Goal: Task Accomplishment & Management: Manage account settings

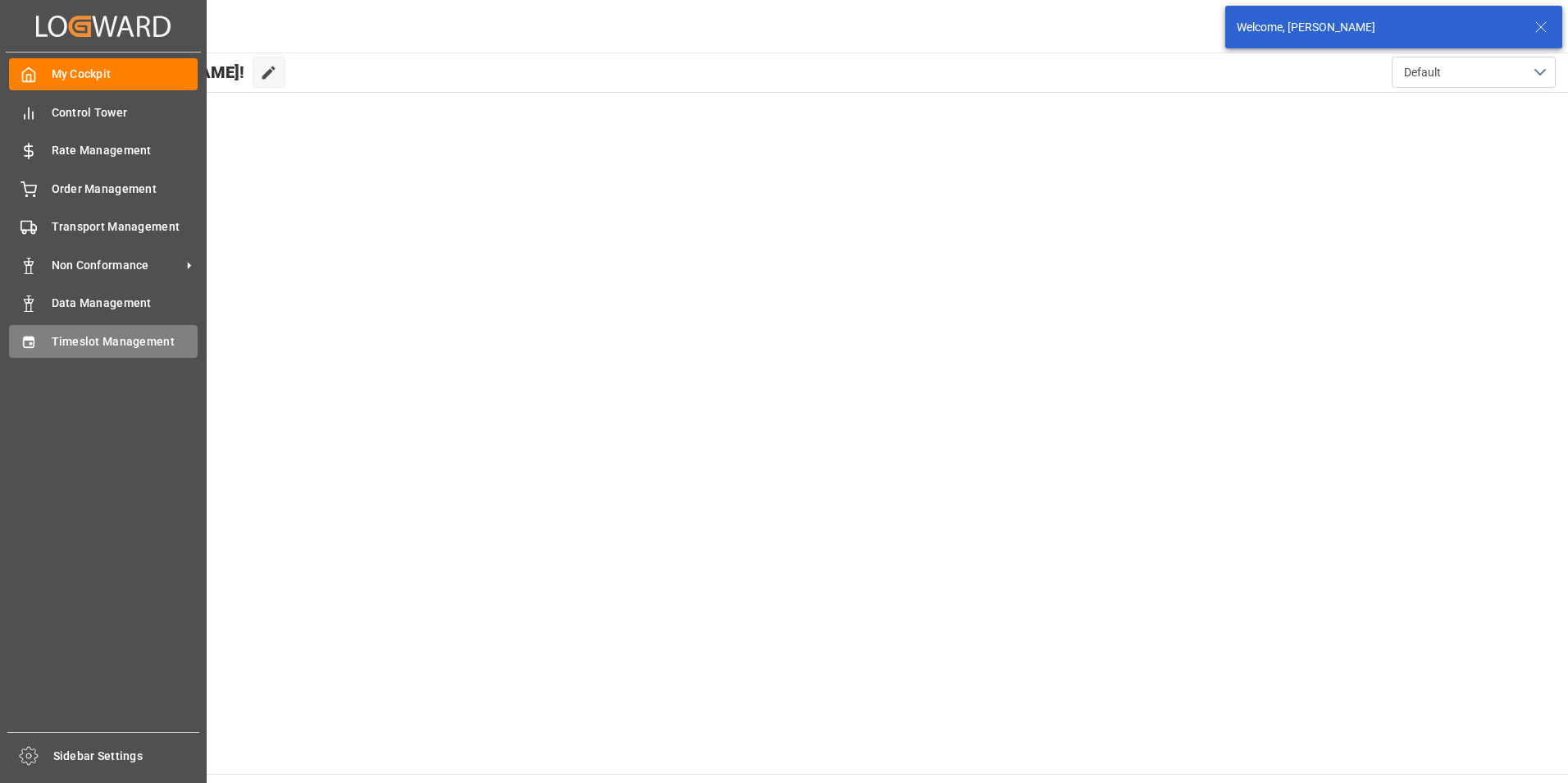
click at [43, 333] on div "Timeslot Management Timeslot Management" at bounding box center [103, 341] width 189 height 32
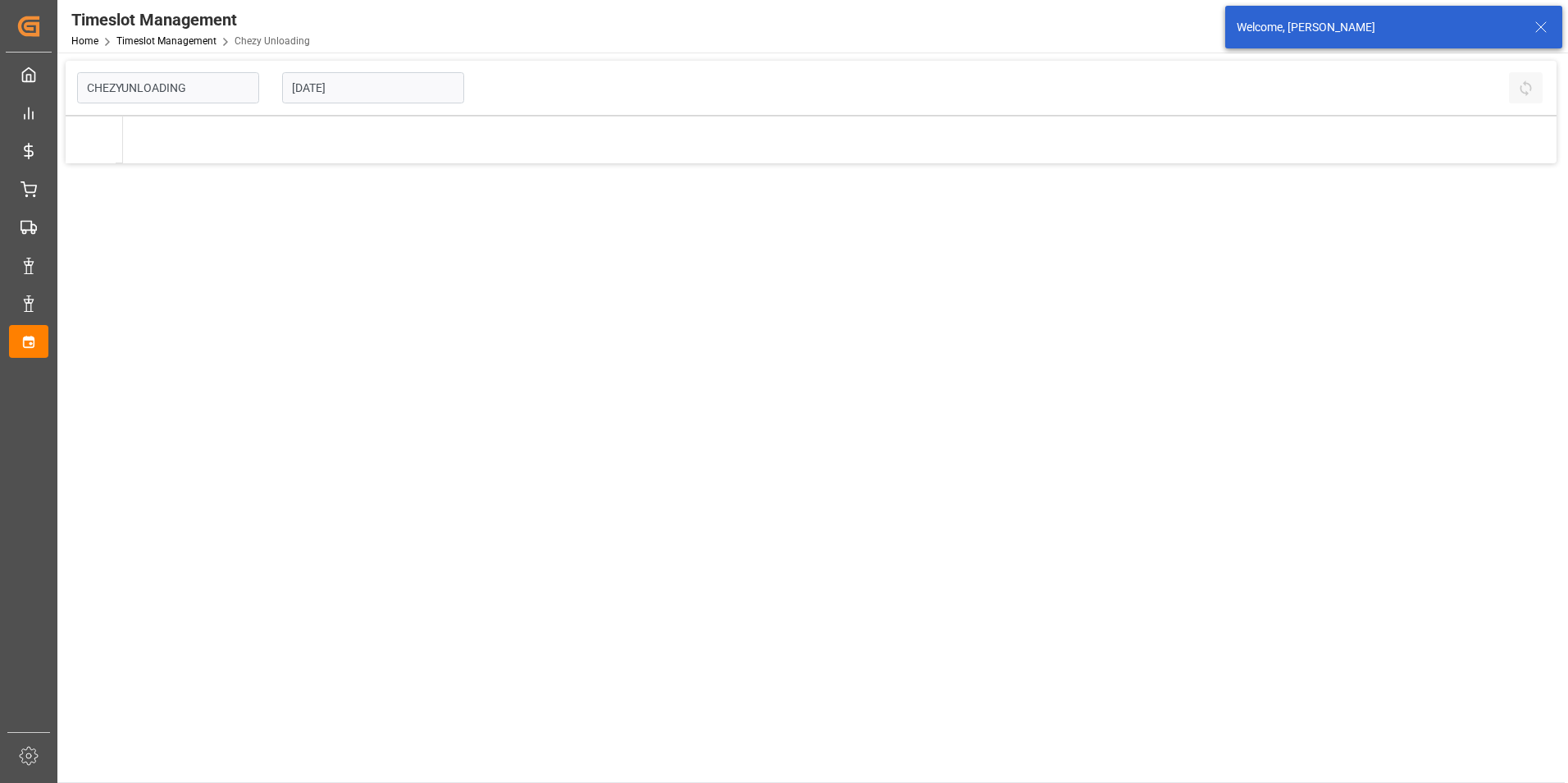
type input "Chezy Unloading"
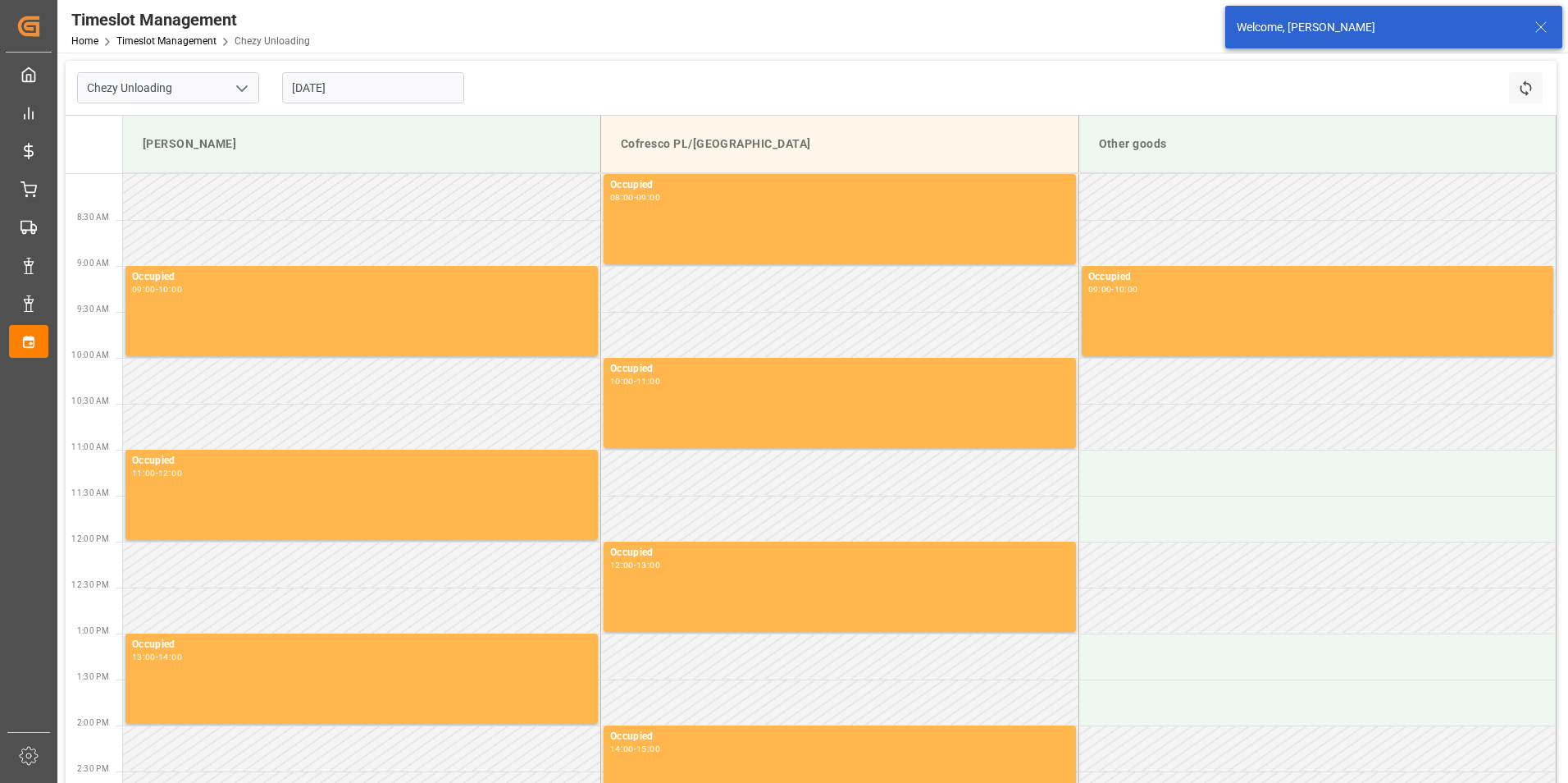
click at [1538, 27] on icon at bounding box center [1541, 27] width 20 height 20
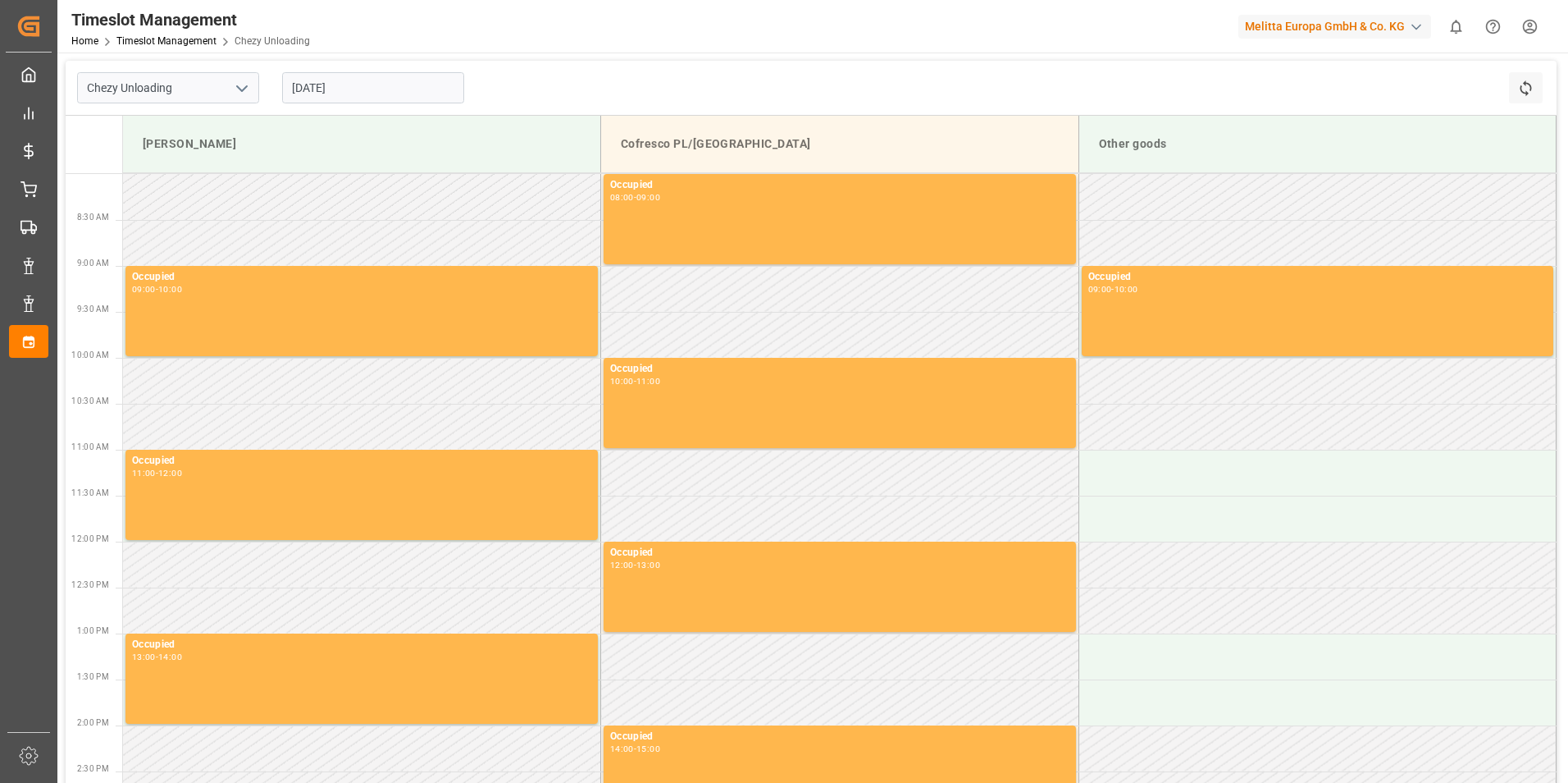
click at [1536, 26] on html "Created by potrace 1.15, written by Peter Selinger 2001-2017 Created by potrace…" at bounding box center [784, 391] width 1568 height 783
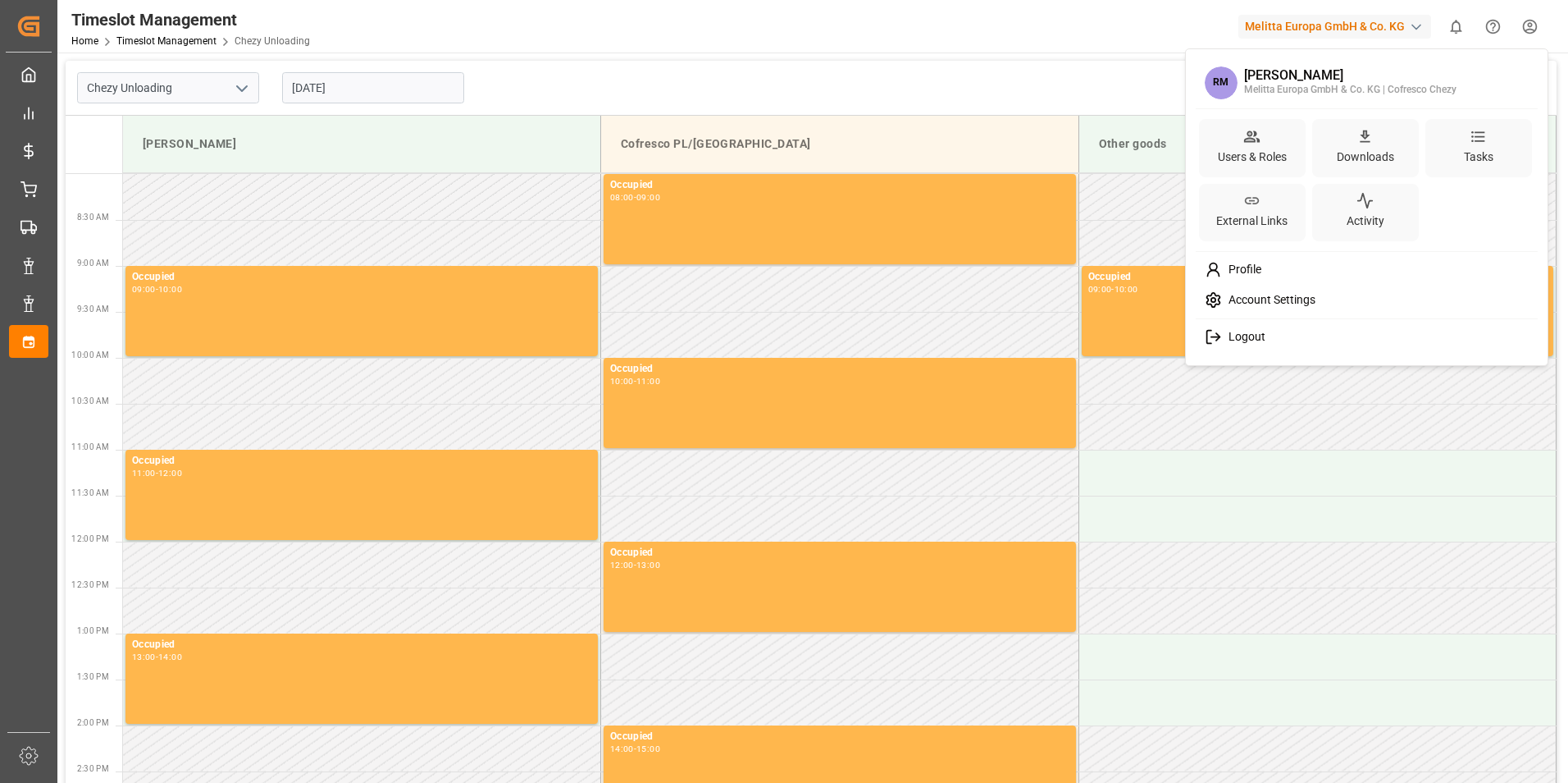
click at [1240, 336] on span "Logout" at bounding box center [1243, 337] width 44 height 15
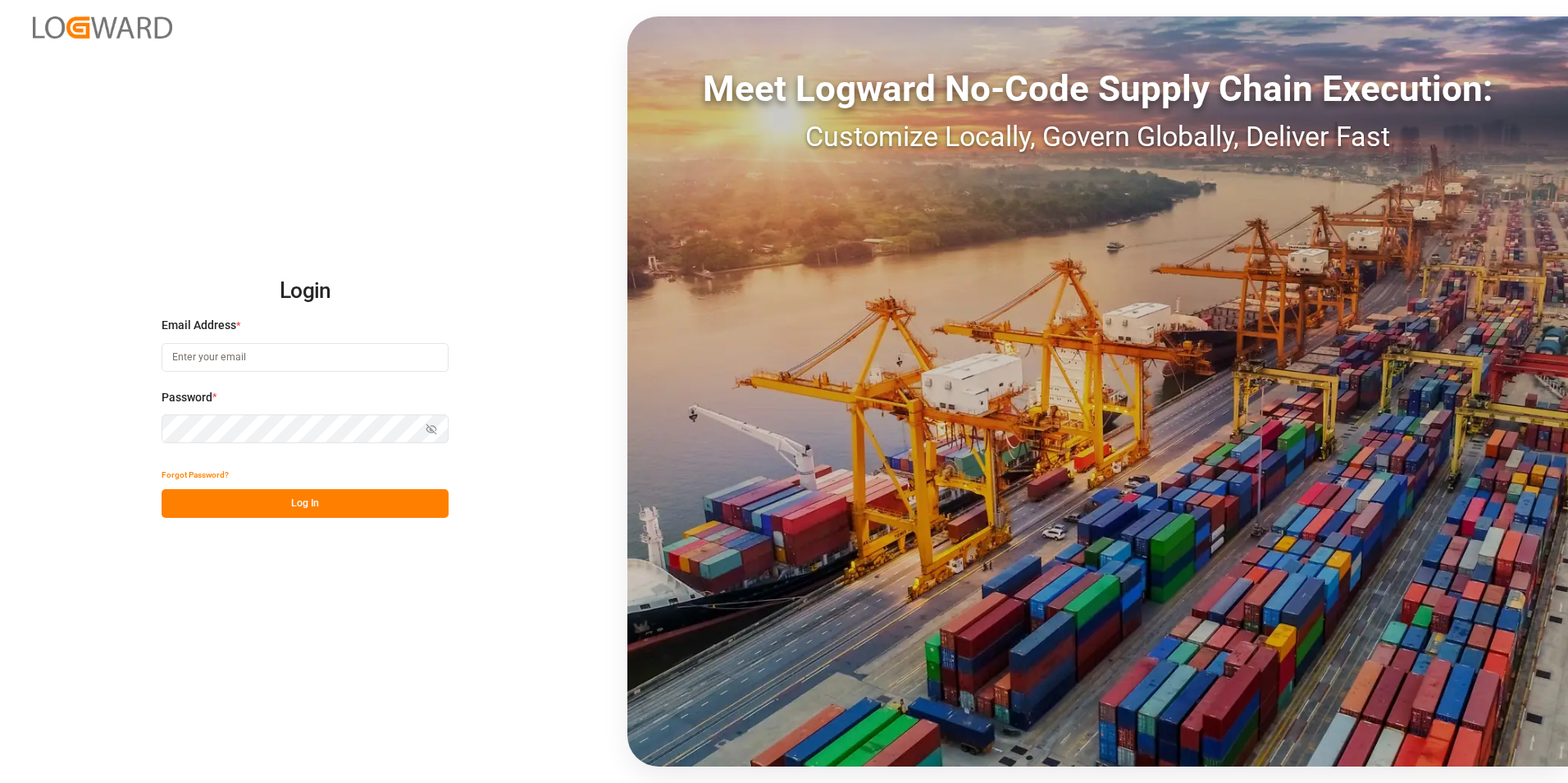
type input "natalia.kulwicka@cofresco.com"
click at [219, 497] on button "Log In" at bounding box center [305, 504] width 287 height 29
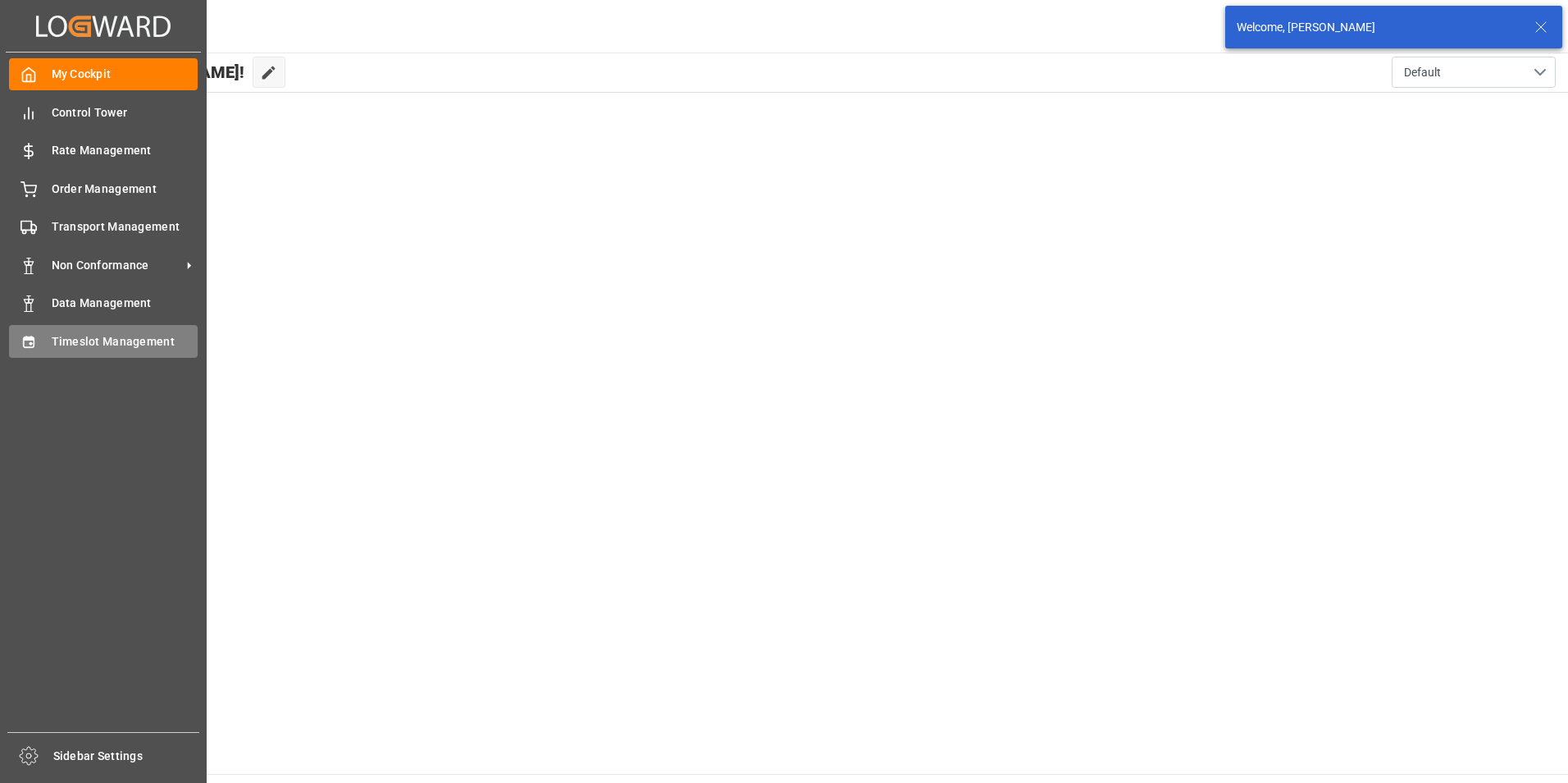
click at [31, 341] on icon at bounding box center [29, 342] width 16 height 16
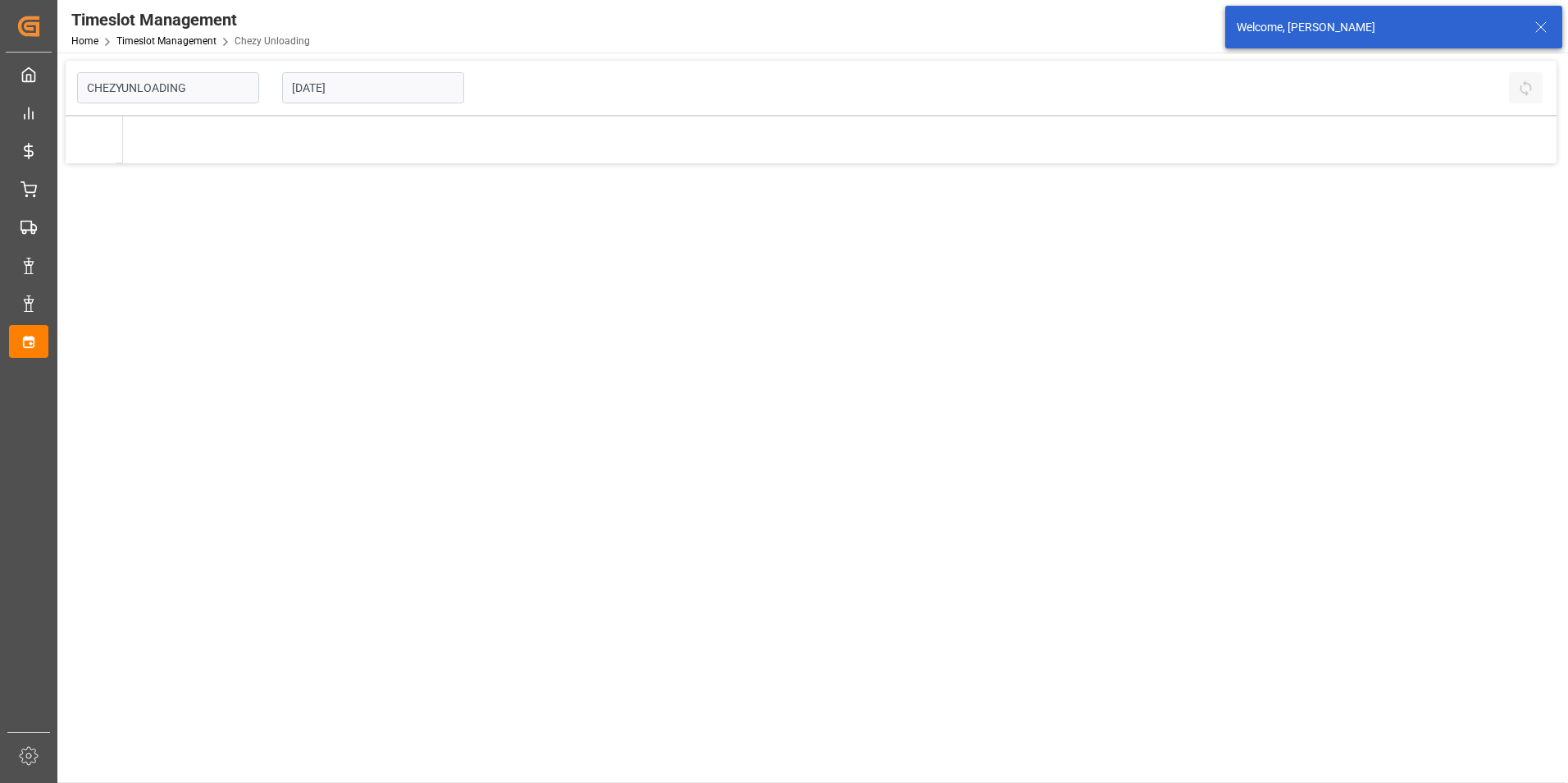
type input "Chezy Unloading"
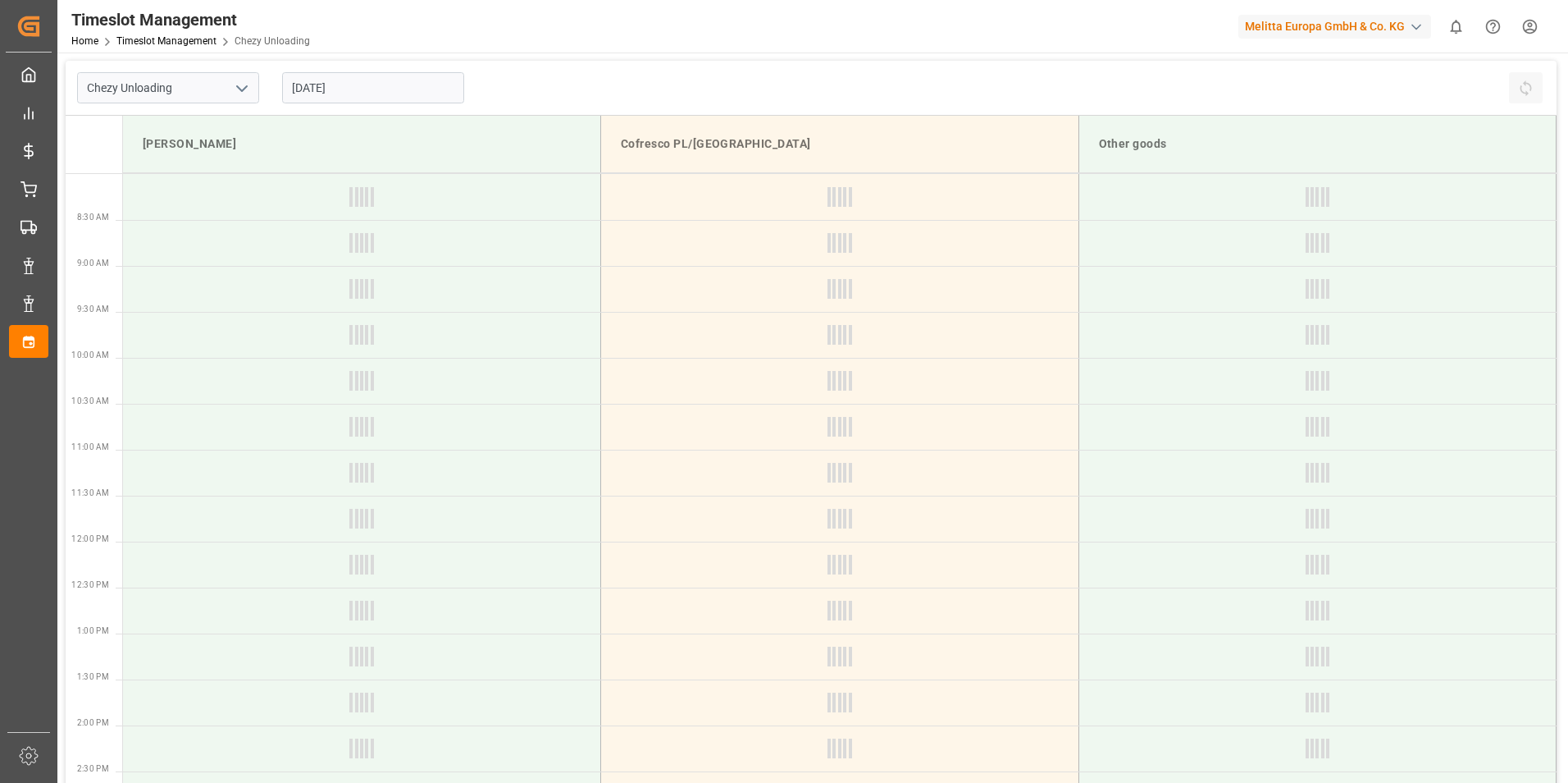
click at [364, 93] on input "25.09.2025" at bounding box center [373, 88] width 182 height 31
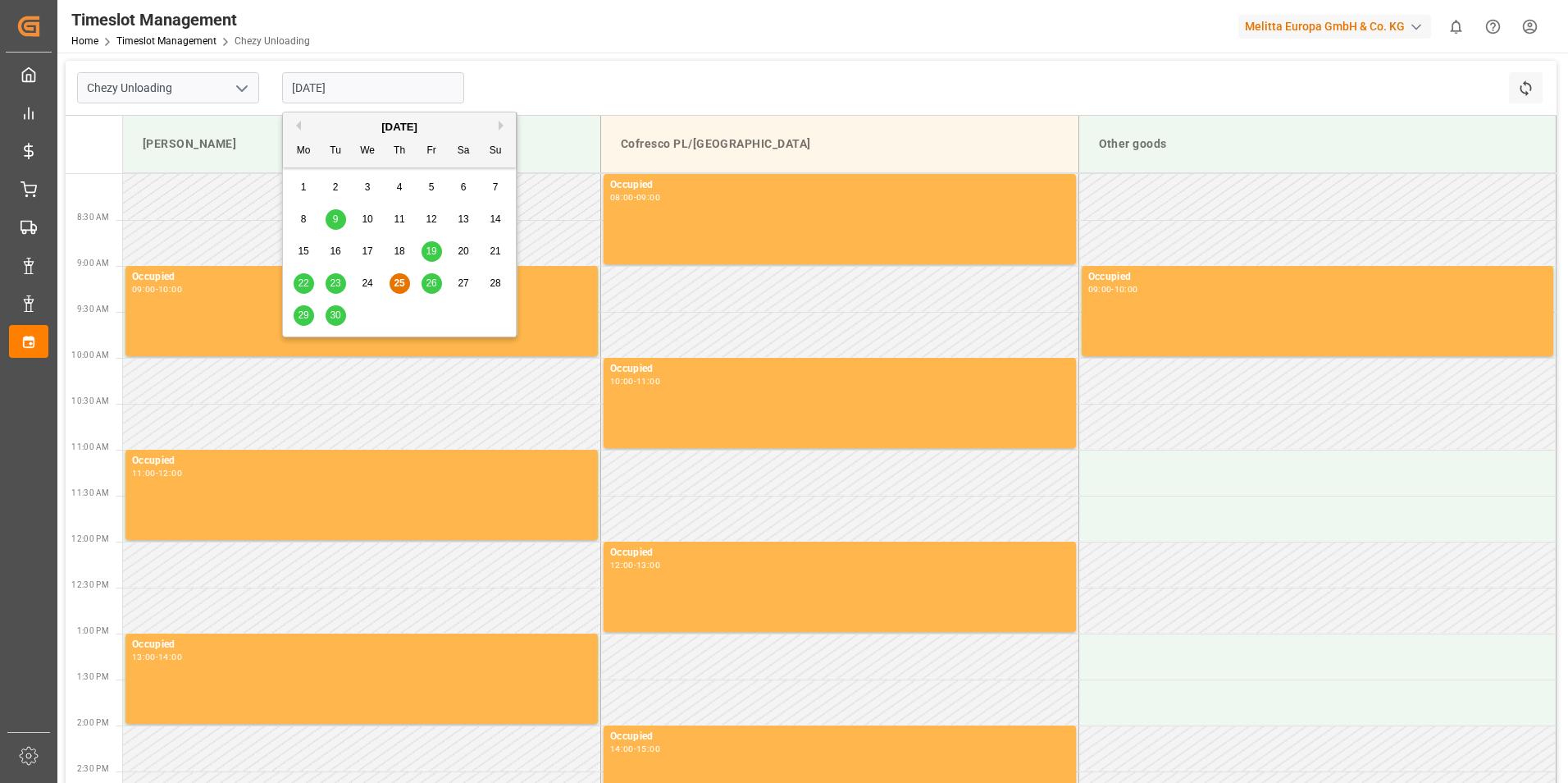
click at [295, 312] on div "29" at bounding box center [303, 316] width 21 height 20
type input "29.09.2025"
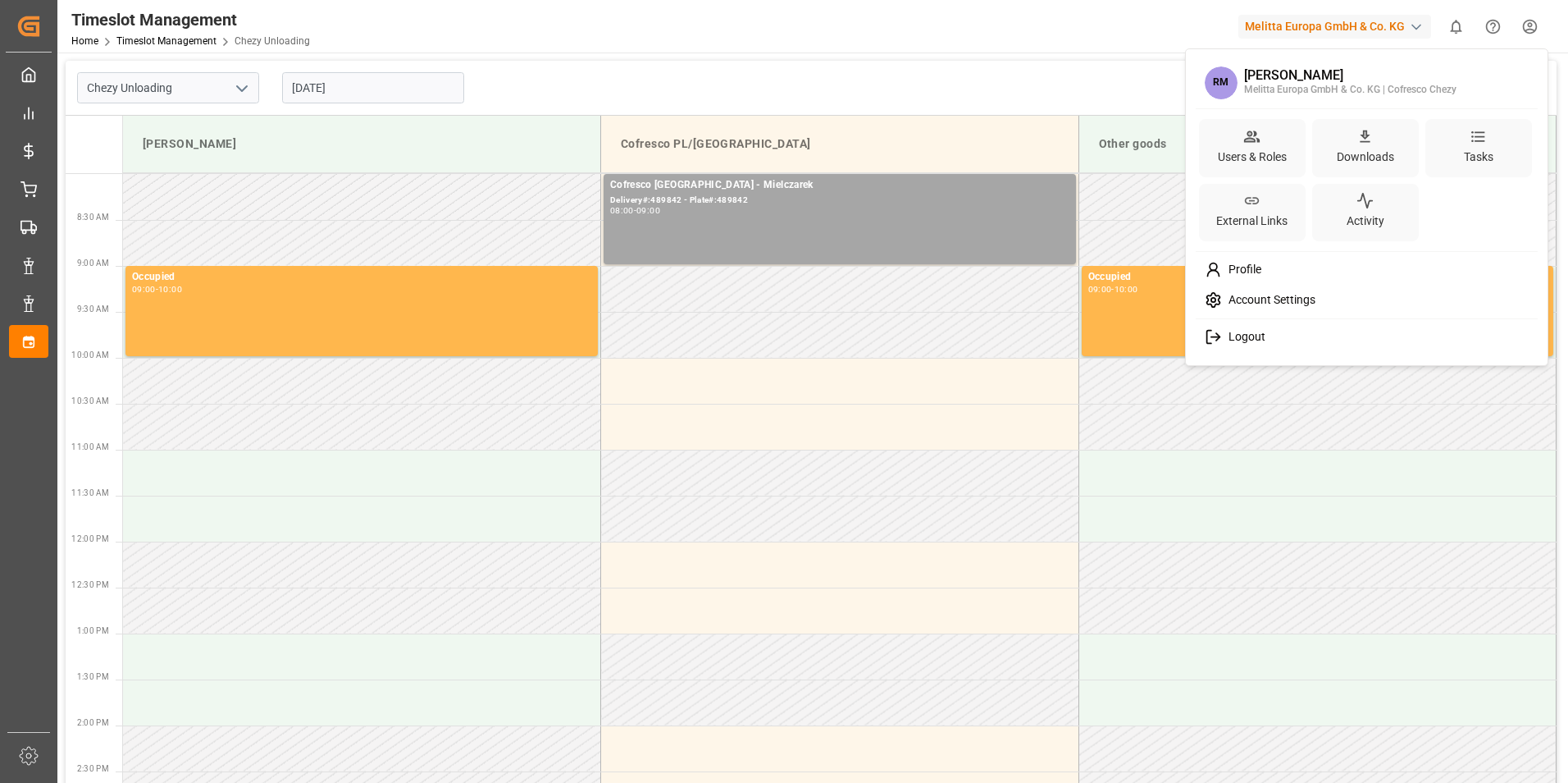
click at [1526, 25] on html "Created by potrace 1.15, written by Peter Selinger 2001-2017 Created by potrace…" at bounding box center [784, 391] width 1568 height 783
click at [1245, 331] on span "Logout" at bounding box center [1243, 337] width 44 height 15
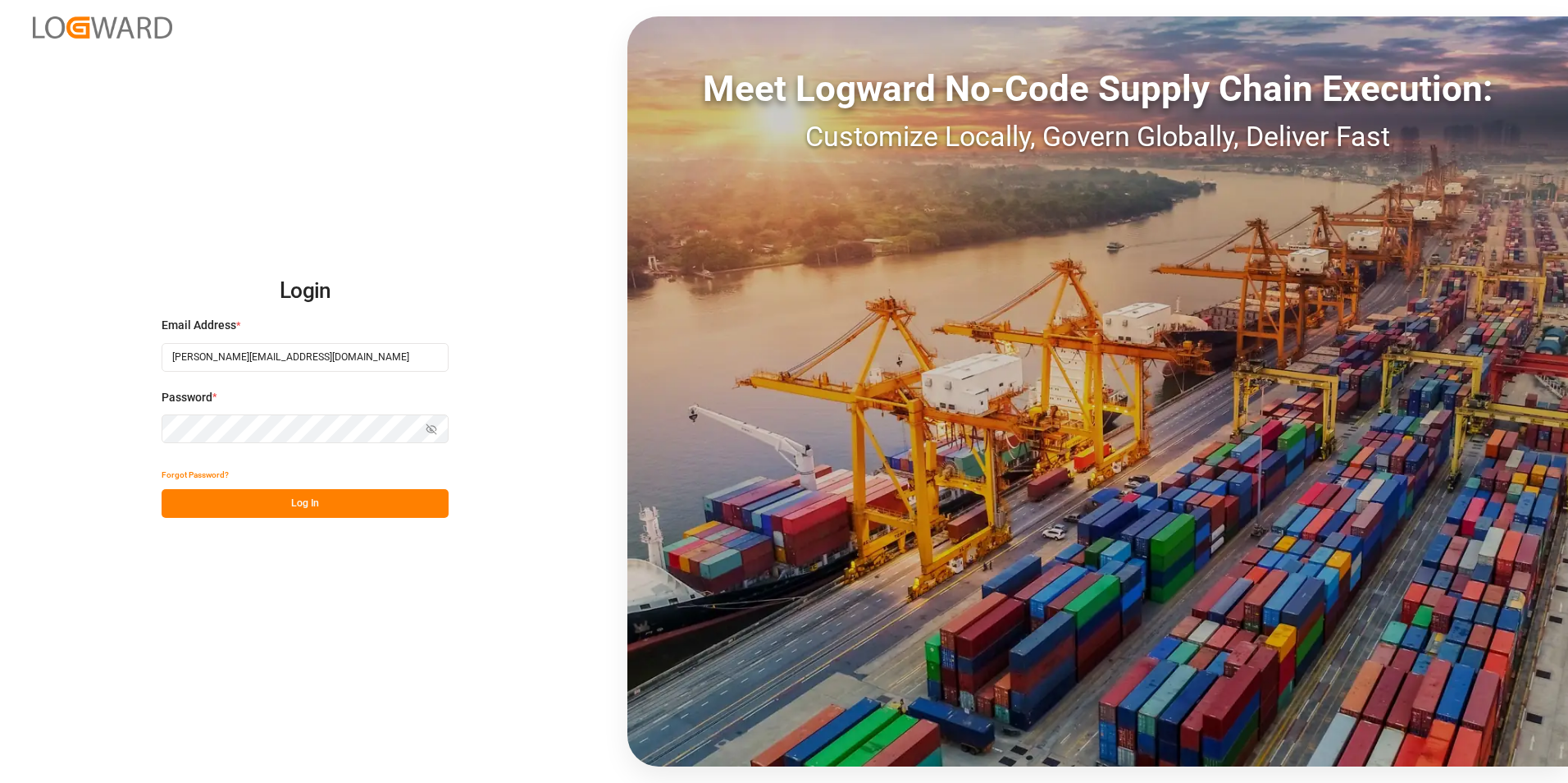
click at [271, 356] on input "[PERSON_NAME][EMAIL_ADDRESS][DOMAIN_NAME]" at bounding box center [305, 357] width 287 height 29
type input "[PERSON_NAME][EMAIL_ADDRESS][PERSON_NAME][DOMAIN_NAME]"
click at [182, 504] on button "Log In" at bounding box center [305, 504] width 287 height 29
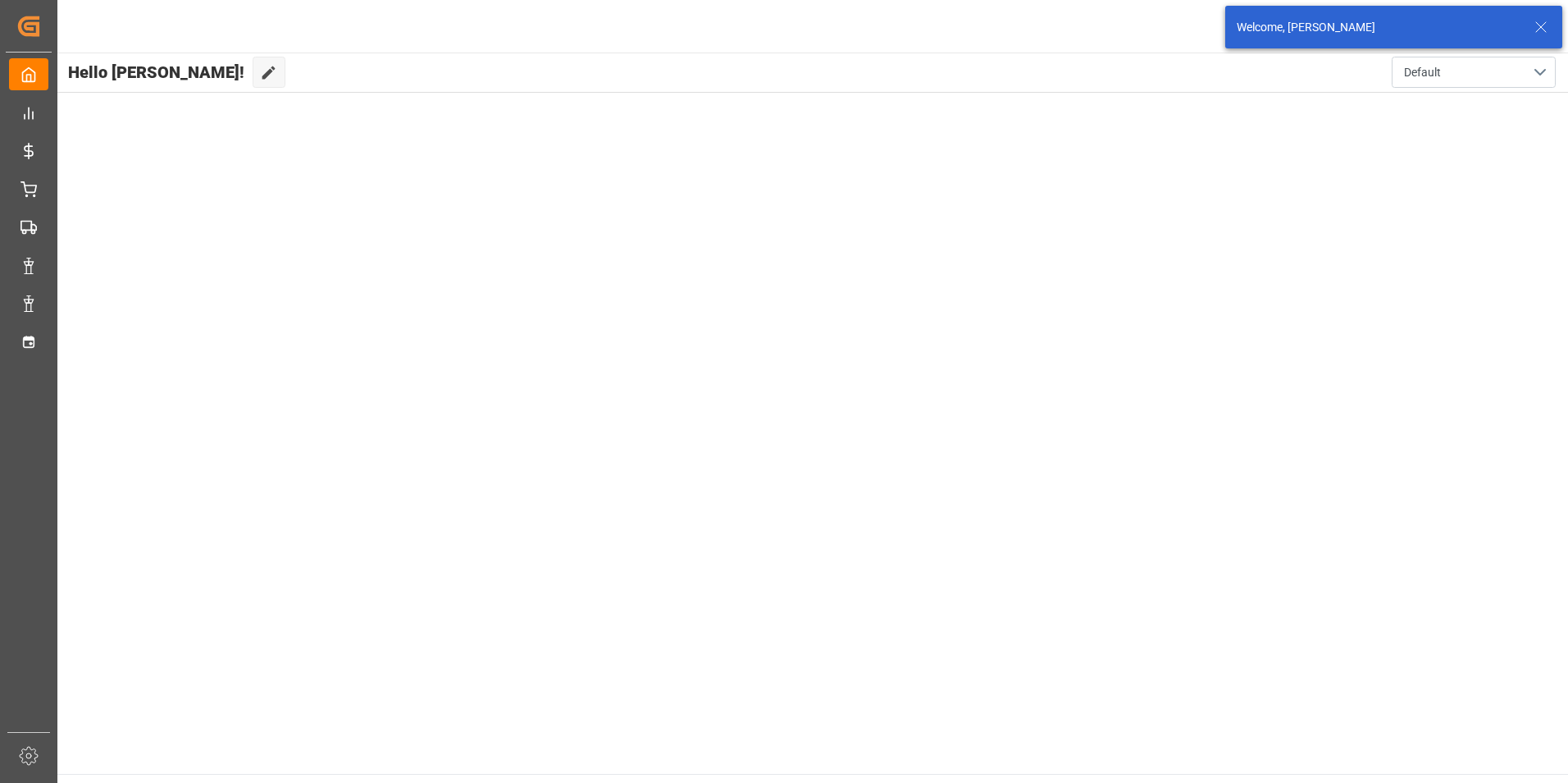
click at [1538, 25] on icon at bounding box center [1541, 27] width 20 height 20
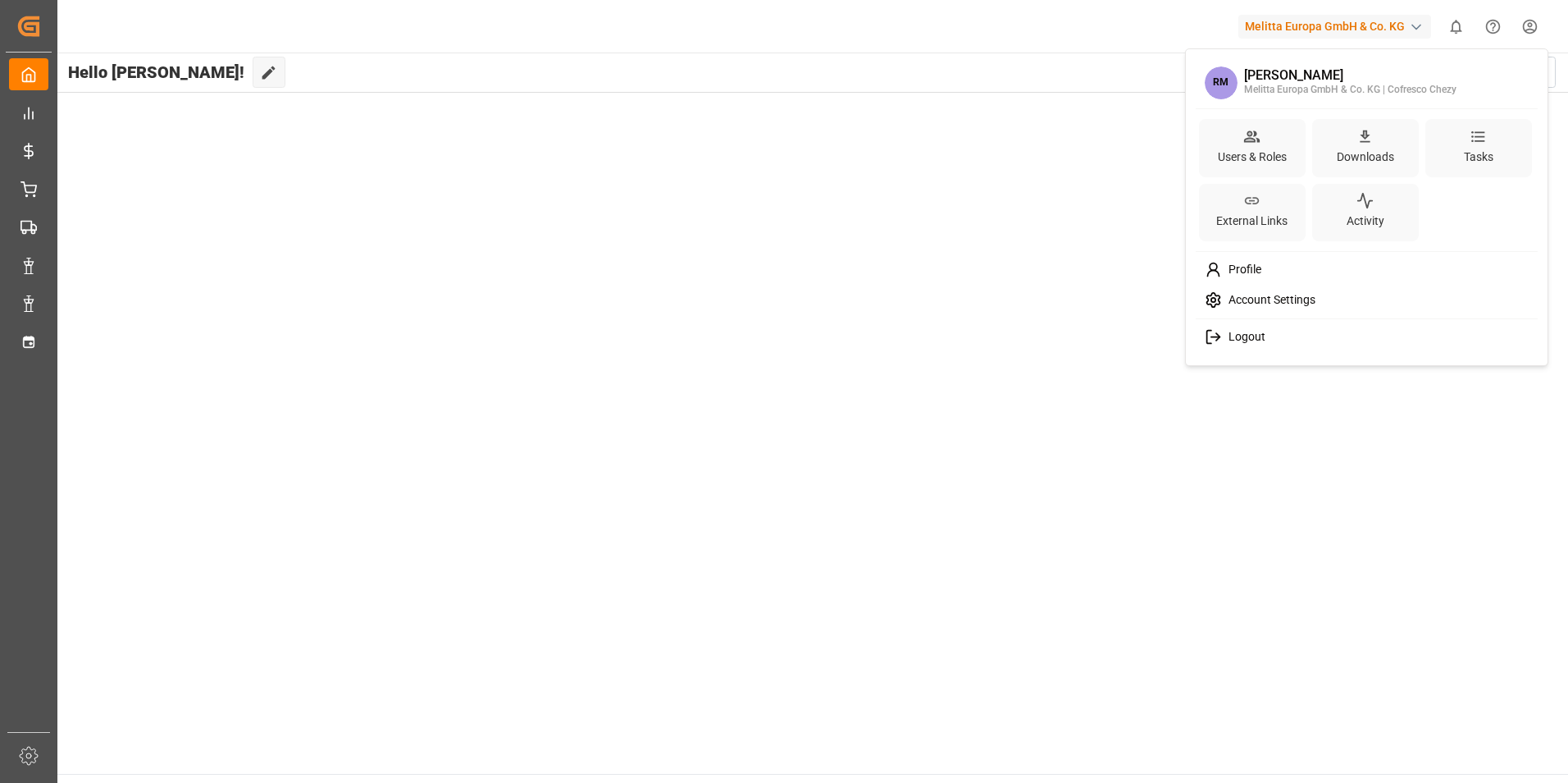
click at [1536, 22] on html "Created by potrace 1.15, written by Peter Selinger 2001-2017 Created by potrace…" at bounding box center [784, 391] width 1568 height 783
click at [1241, 336] on span "Logout" at bounding box center [1243, 337] width 44 height 15
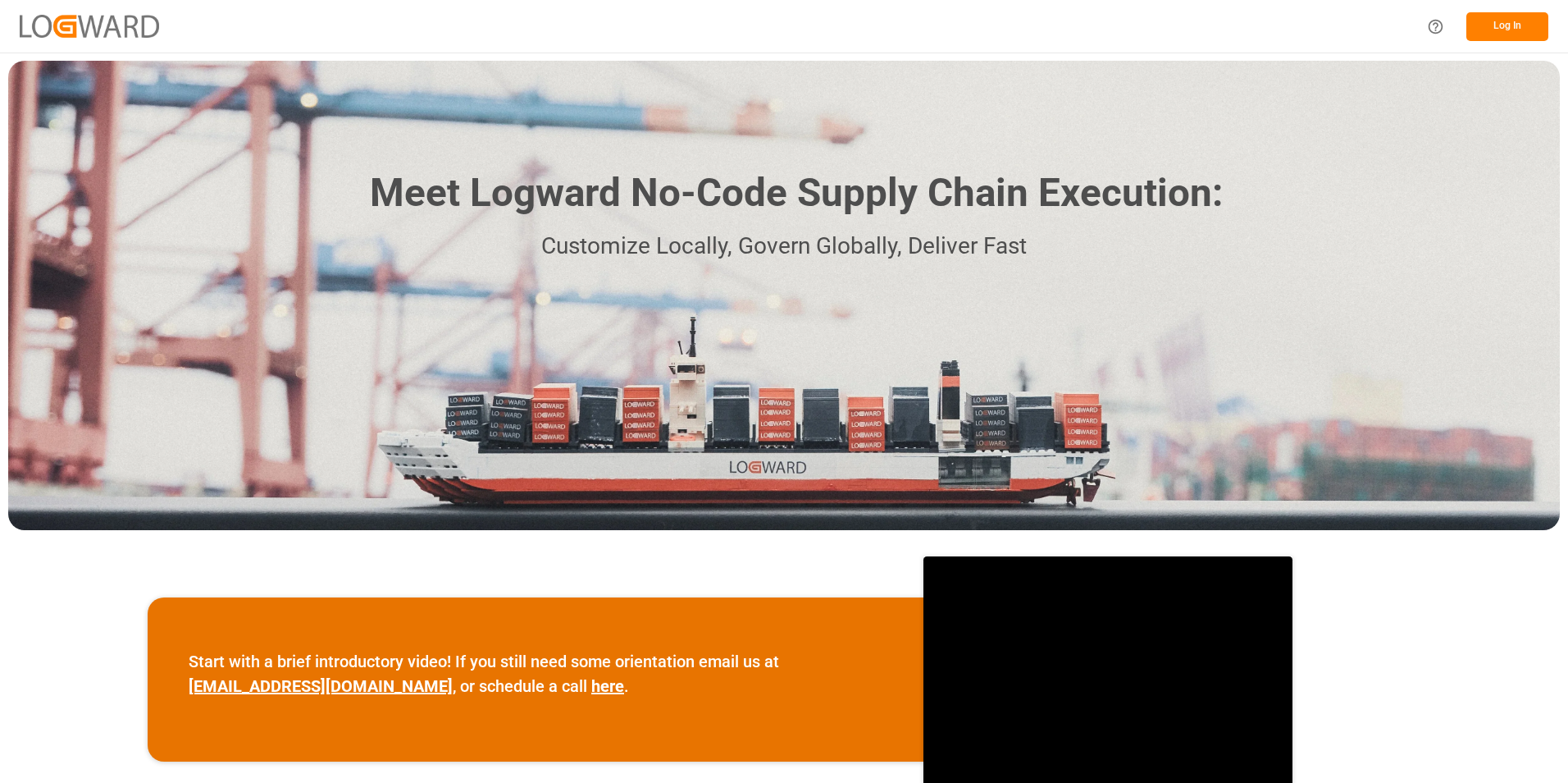
click at [1499, 25] on button "Log In" at bounding box center [1508, 27] width 82 height 29
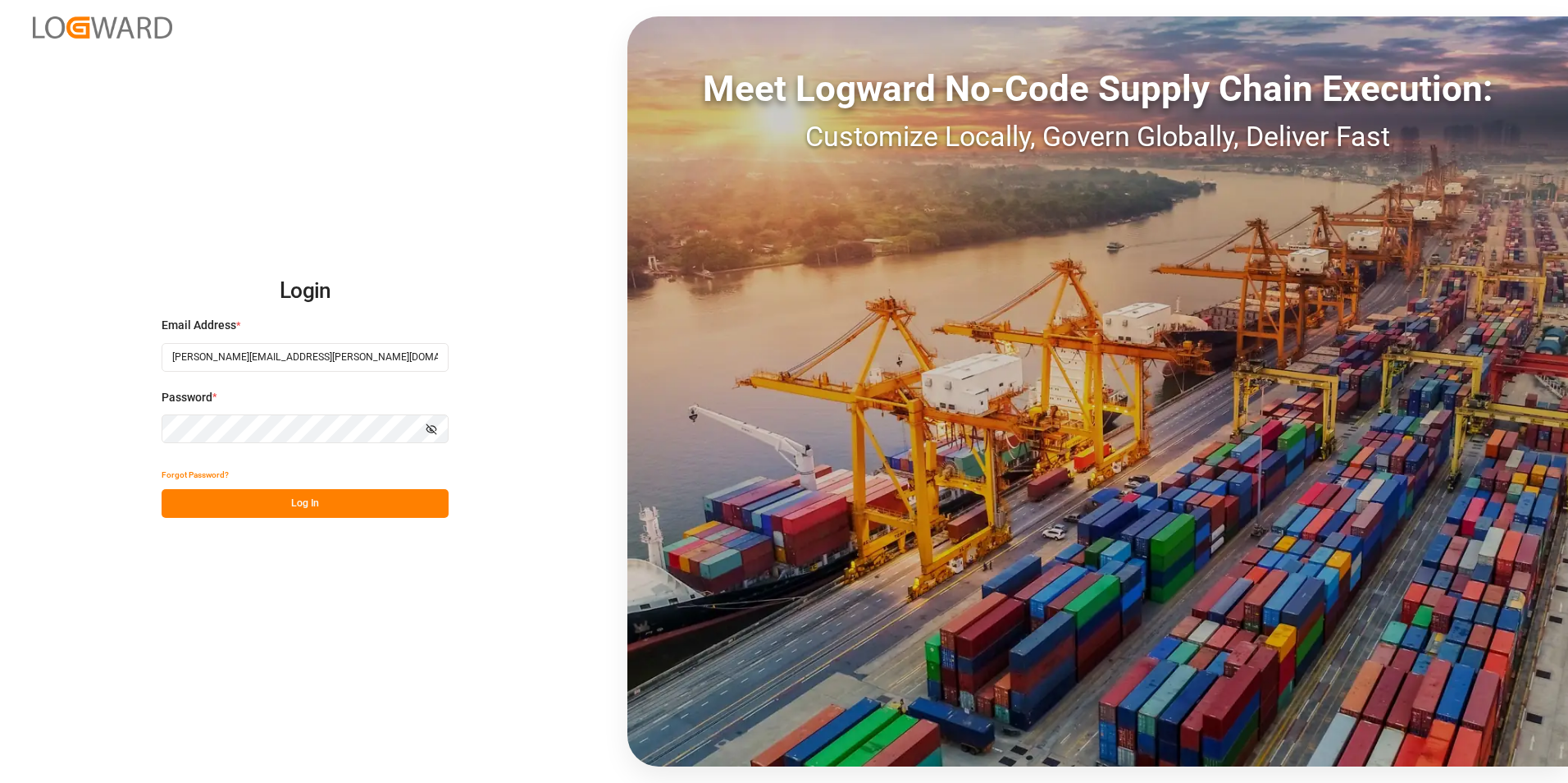
click at [199, 350] on input "[PERSON_NAME][EMAIL_ADDRESS][PERSON_NAME][DOMAIN_NAME]" at bounding box center [305, 357] width 287 height 29
type input "[PERSON_NAME][EMAIL_ADDRESS][DOMAIN_NAME]"
click at [199, 497] on button "Log In" at bounding box center [305, 504] width 287 height 29
